Goal: Information Seeking & Learning: Learn about a topic

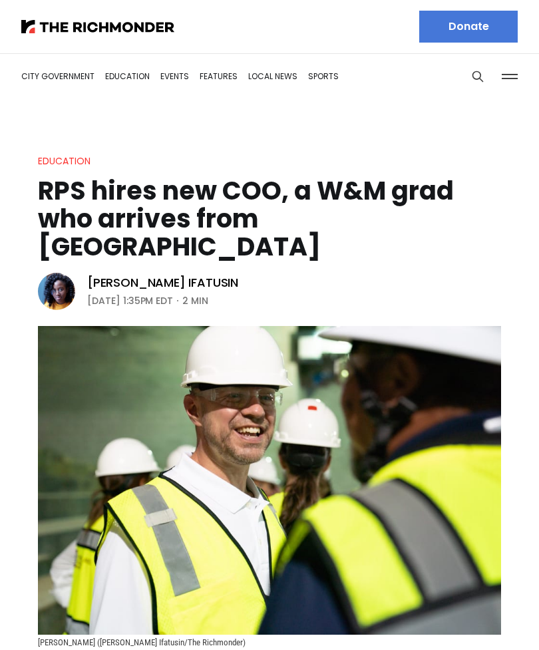
click at [53, 82] on link "City Government" at bounding box center [57, 76] width 73 height 11
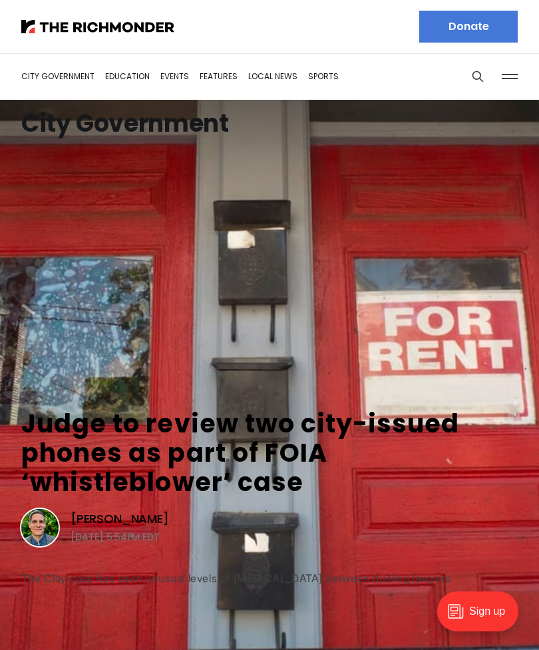
click at [212, 80] on link "Features" at bounding box center [219, 76] width 38 height 11
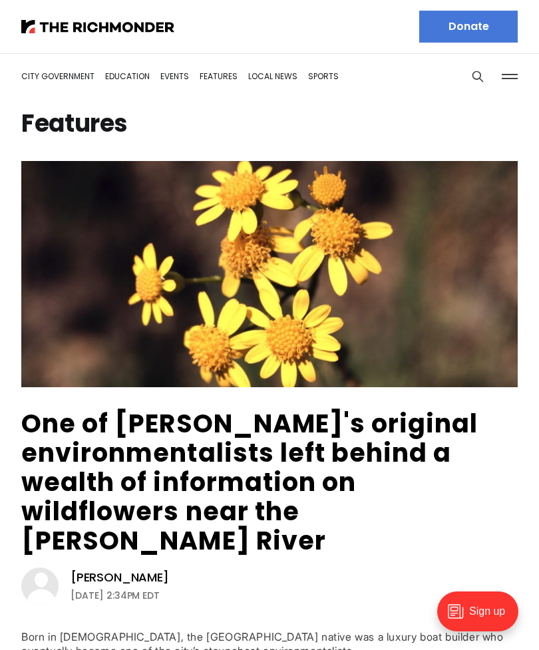
click at [265, 80] on link "Local News" at bounding box center [272, 76] width 49 height 11
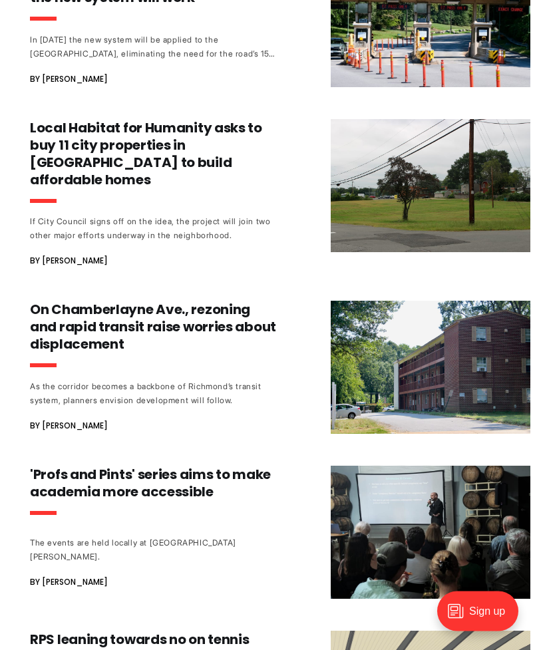
scroll to position [710, 0]
click at [110, 318] on h3 "On Chamberlayne Ave., rezoning and rapid transit raise worries about displaceme…" at bounding box center [153, 327] width 247 height 52
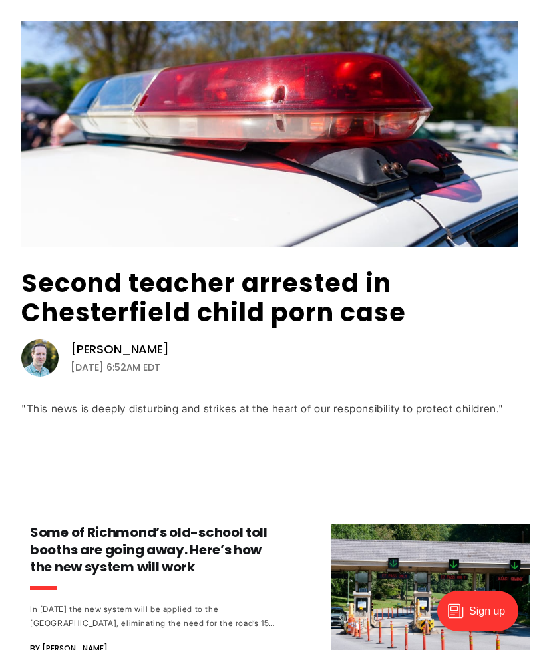
scroll to position [0, 0]
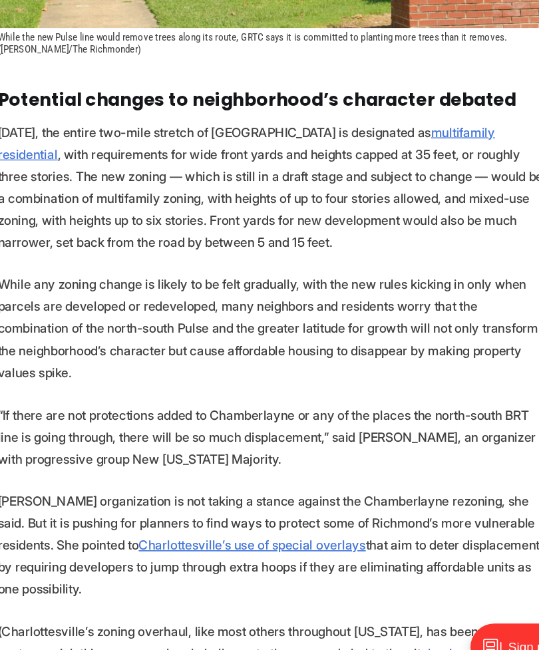
scroll to position [2347, 0]
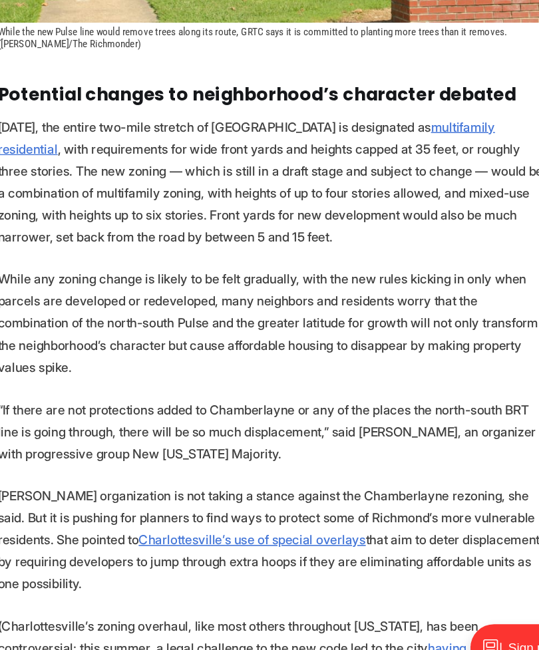
click at [71, 474] on p "[PERSON_NAME] organization is not taking a stance against the Chamberlayne rezo…" at bounding box center [269, 520] width 463 height 93
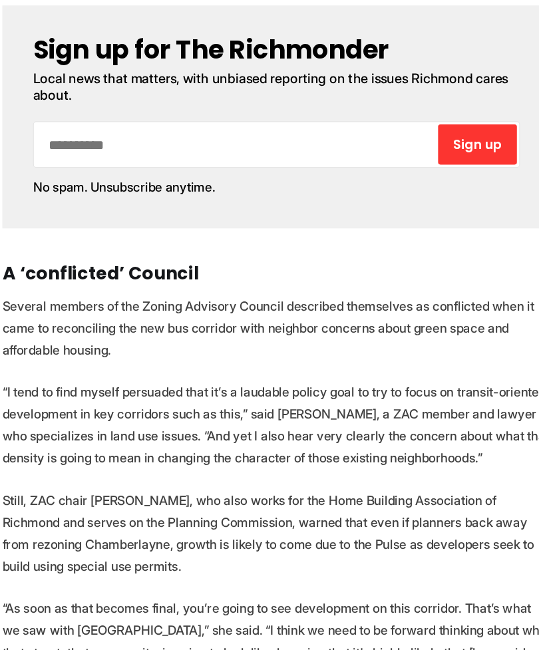
scroll to position [3232, 0]
